Goal: Navigation & Orientation: Find specific page/section

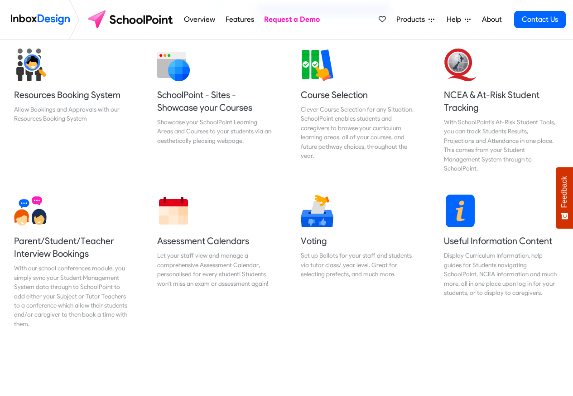
scroll to position [381, 0]
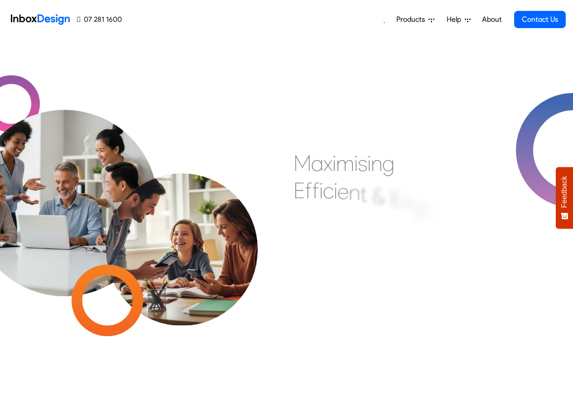
click at [415, 19] on span "Products" at bounding box center [413, 19] width 32 height 11
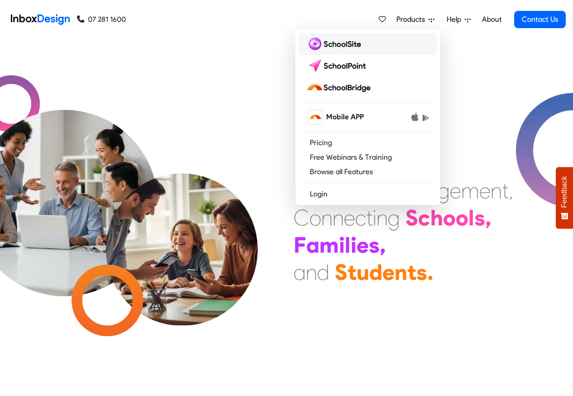
click at [332, 44] on img at bounding box center [335, 44] width 58 height 15
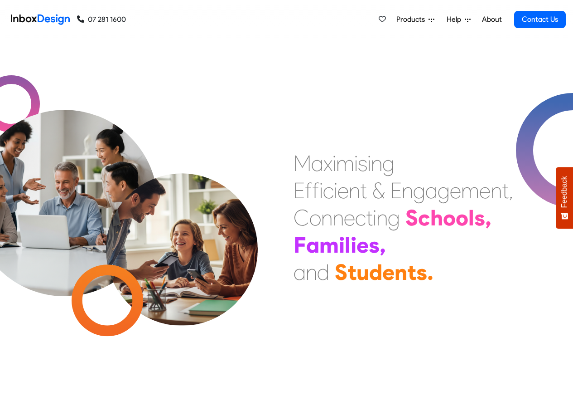
click at [130, 7] on div "Products Mobile APP Pricing Free Webinars & Training Browse all Features Login …" at bounding box center [346, 19] width 440 height 39
